Goal: Transaction & Acquisition: Purchase product/service

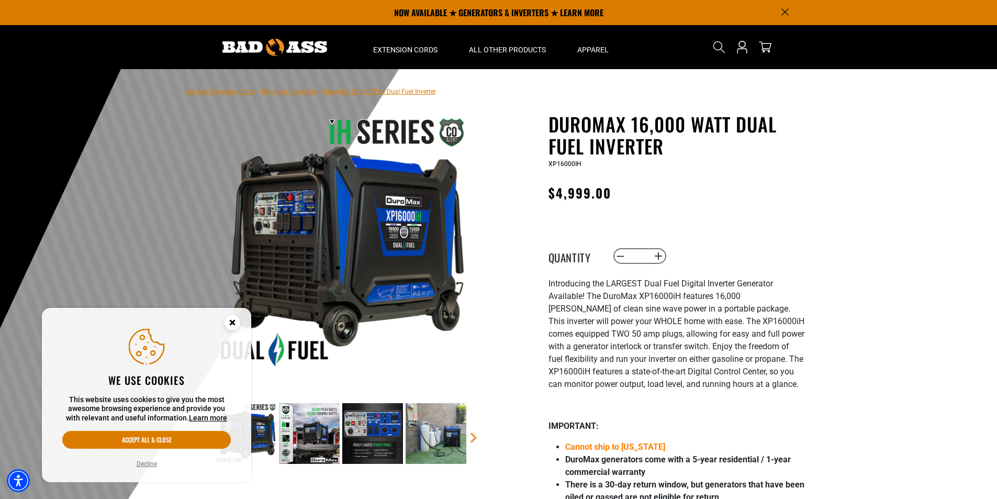
click at [148, 463] on button "Decline" at bounding box center [146, 464] width 27 height 10
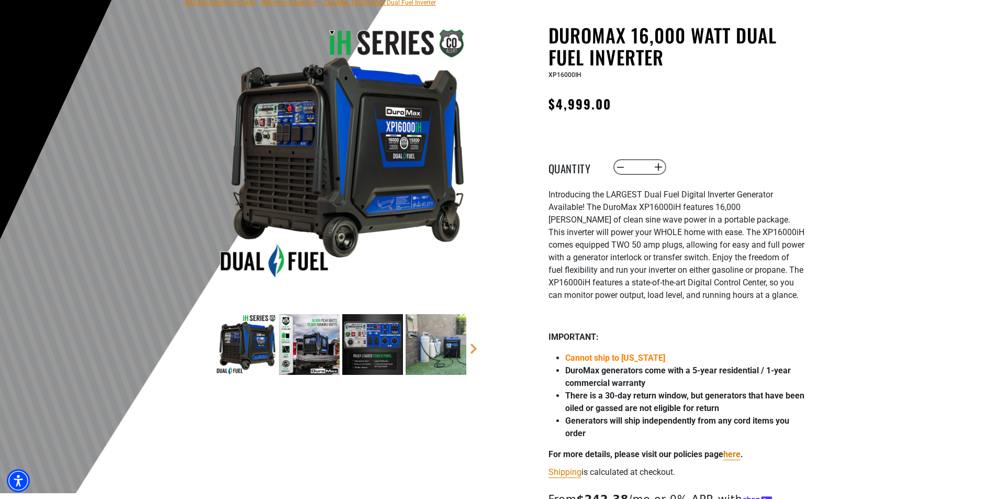
scroll to position [105, 0]
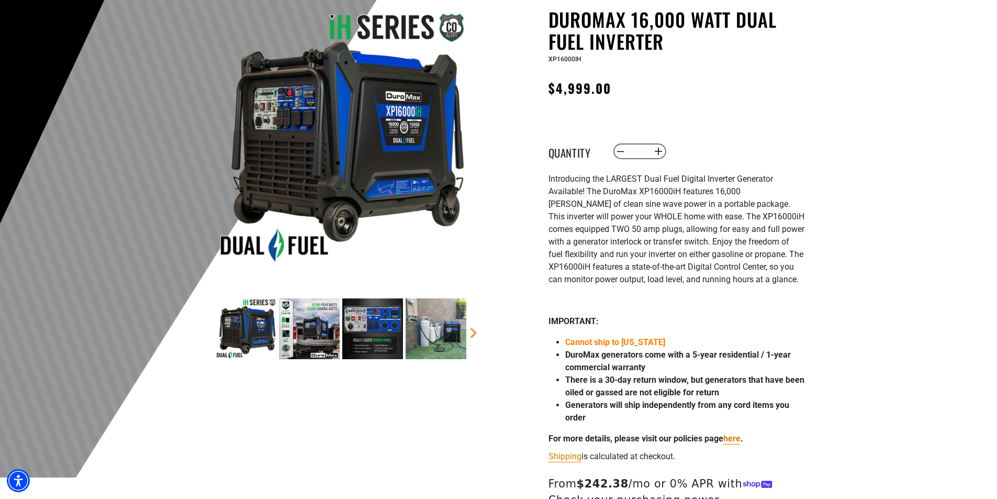
click at [452, 334] on img at bounding box center [436, 328] width 61 height 61
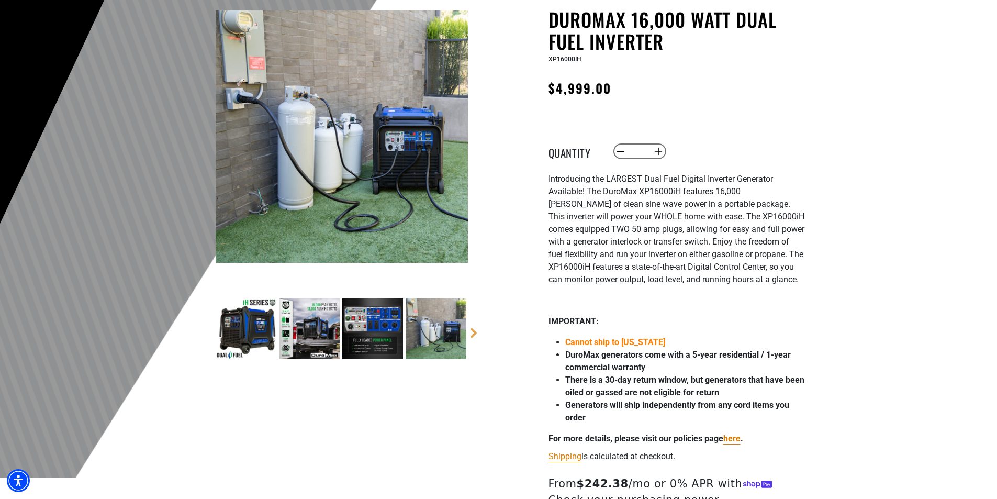
click at [304, 325] on img at bounding box center [309, 328] width 61 height 61
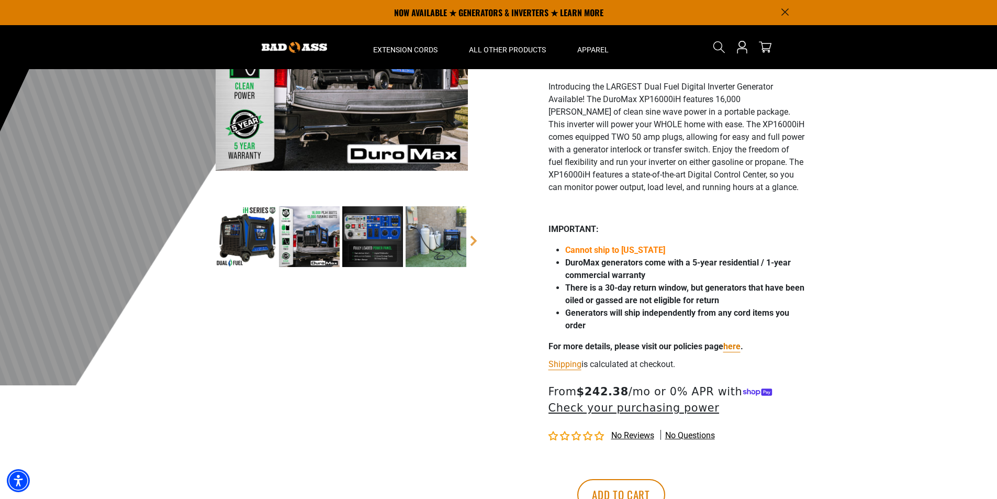
scroll to position [0, 0]
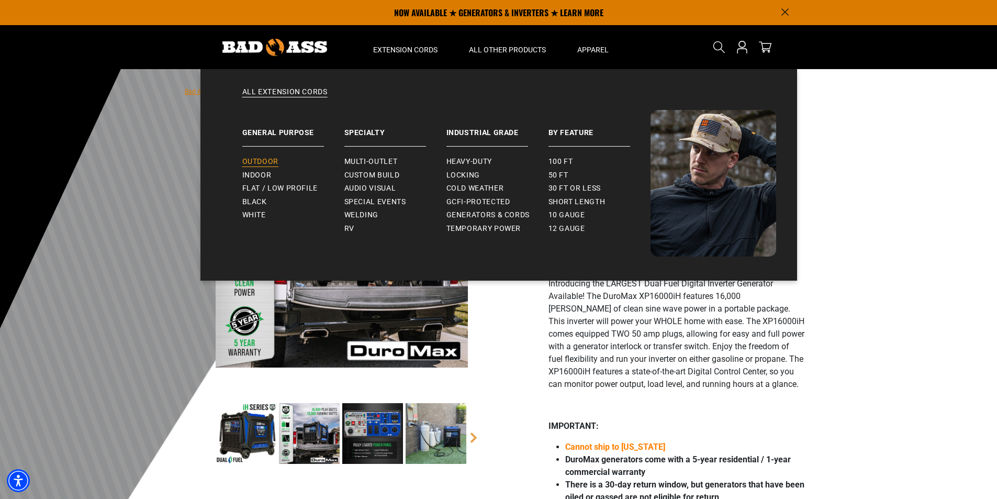
click at [258, 160] on span "Outdoor" at bounding box center [260, 161] width 36 height 9
